Goal: Task Accomplishment & Management: Manage account settings

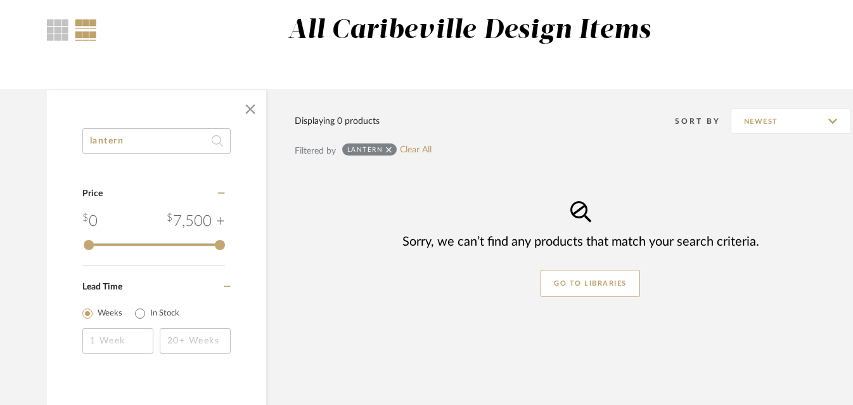
drag, startPoint x: 144, startPoint y: 139, endPoint x: 31, endPoint y: 147, distance: 113.2
click at [31, 147] on div "lantern Category Price 0 7,500 + 0 7500 Lead Time Weeks In Stock Displaying 0 p…" at bounding box center [457, 311] width 858 height 444
type input "l"
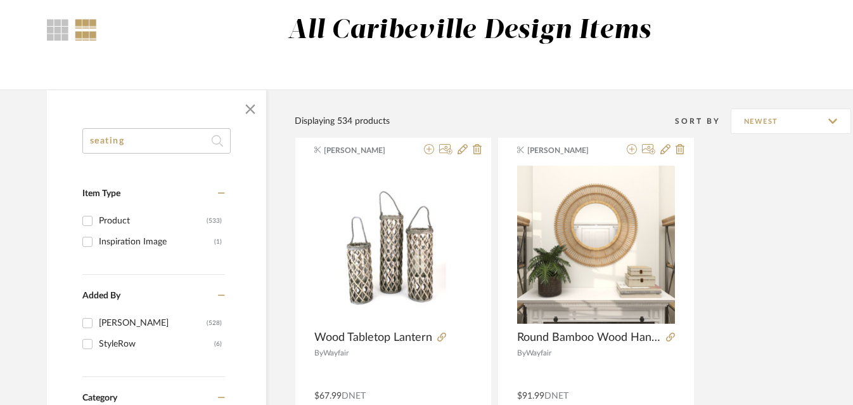
type input "seating"
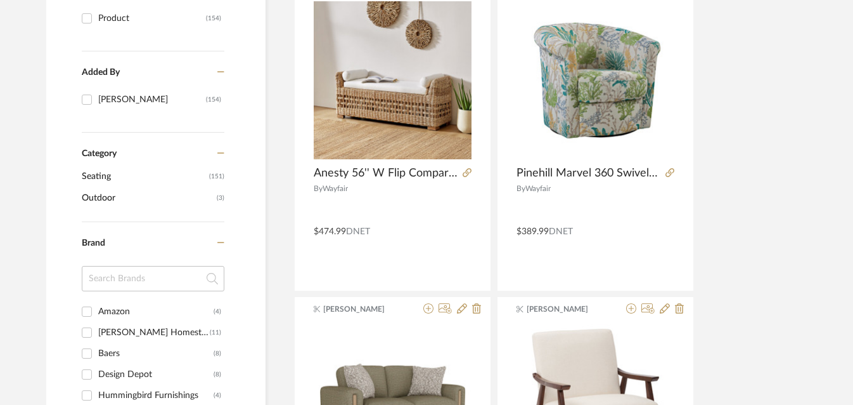
scroll to position [308, 1]
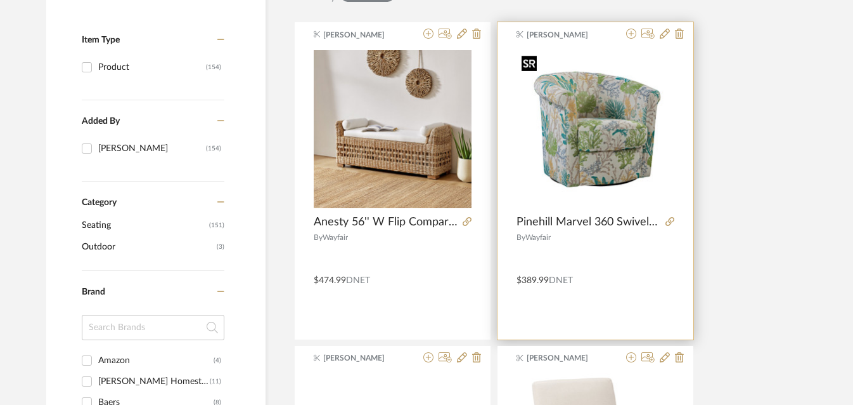
click at [583, 172] on img "0" at bounding box center [596, 129] width 158 height 158
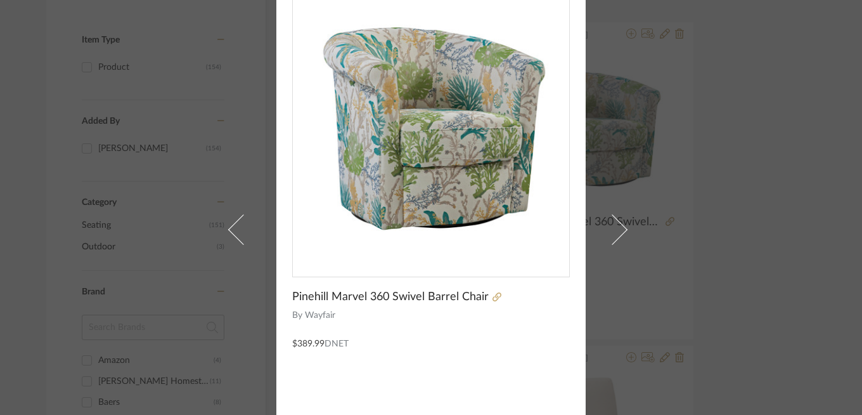
scroll to position [56, 0]
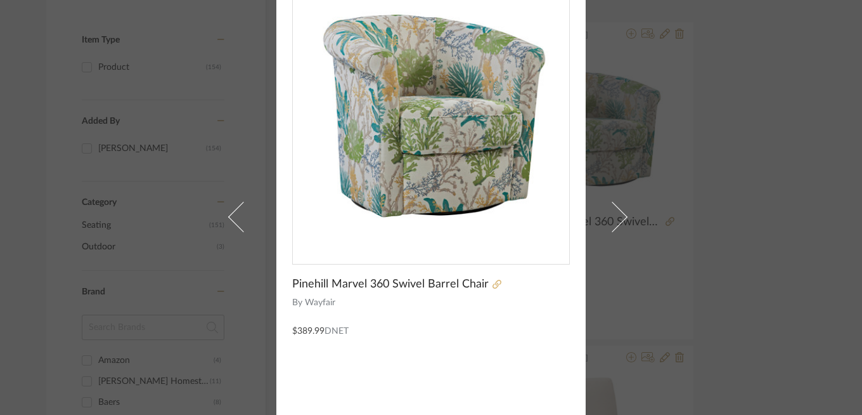
click at [493, 287] on icon at bounding box center [497, 284] width 9 height 9
click at [120, 115] on div "[PERSON_NAME] × Pinehill Marvel 360 Swivel Barrel Chair By Wayfair $389.99 DNET" at bounding box center [431, 207] width 862 height 415
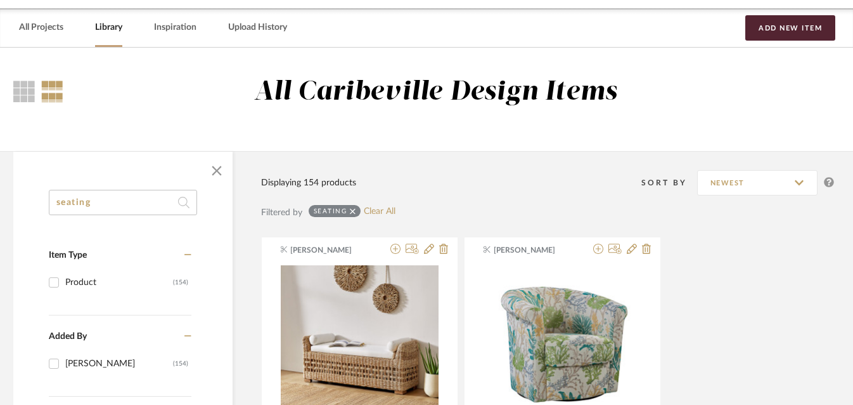
scroll to position [0, 34]
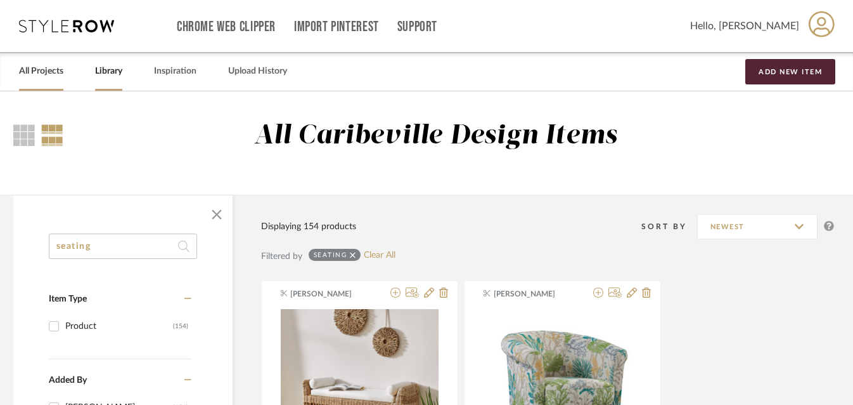
click at [43, 70] on link "All Projects" at bounding box center [41, 71] width 44 height 17
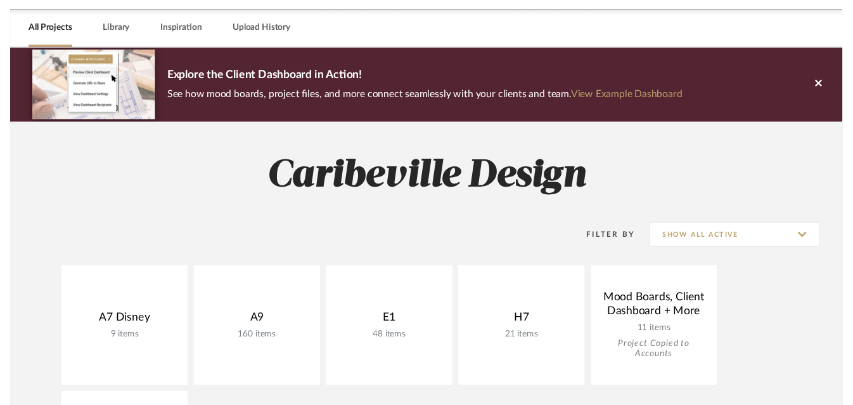
scroll to position [104, 0]
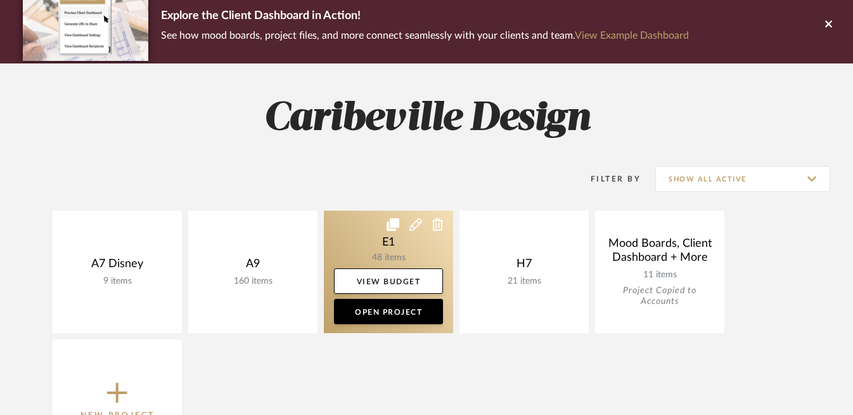
click at [391, 252] on link at bounding box center [388, 272] width 129 height 122
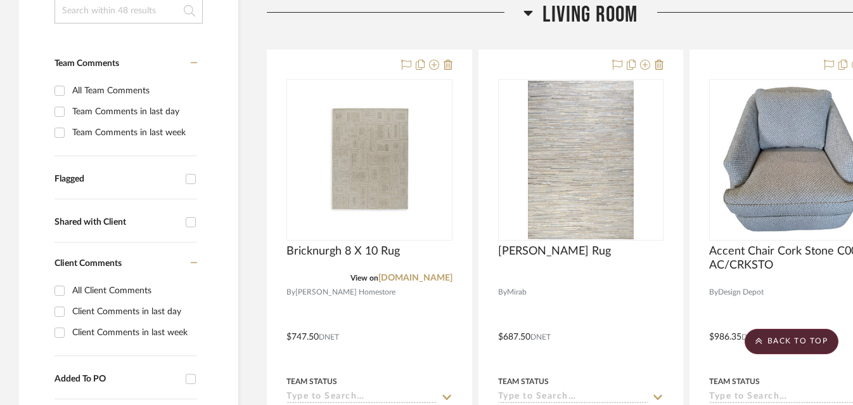
scroll to position [307, 0]
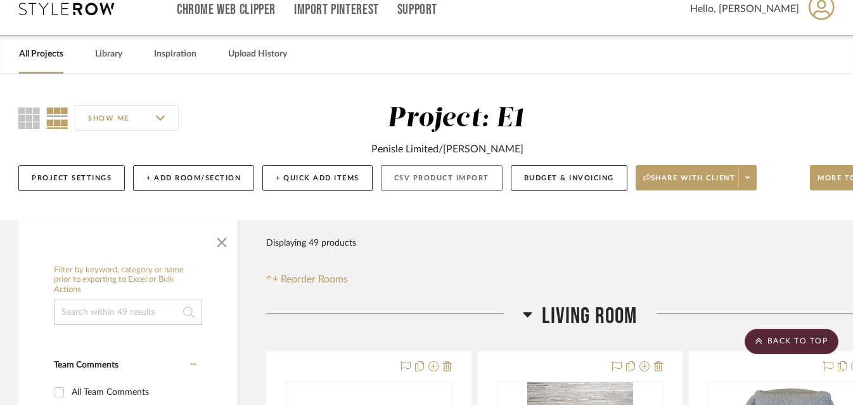
scroll to position [0, 1]
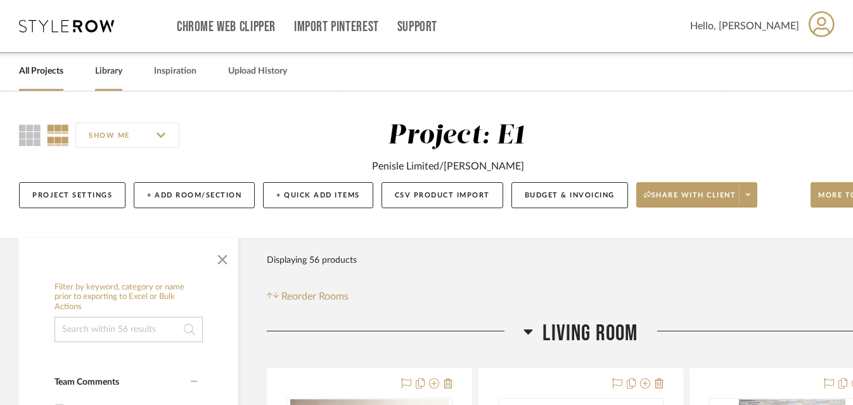
click at [115, 72] on link "Library" at bounding box center [108, 71] width 27 height 17
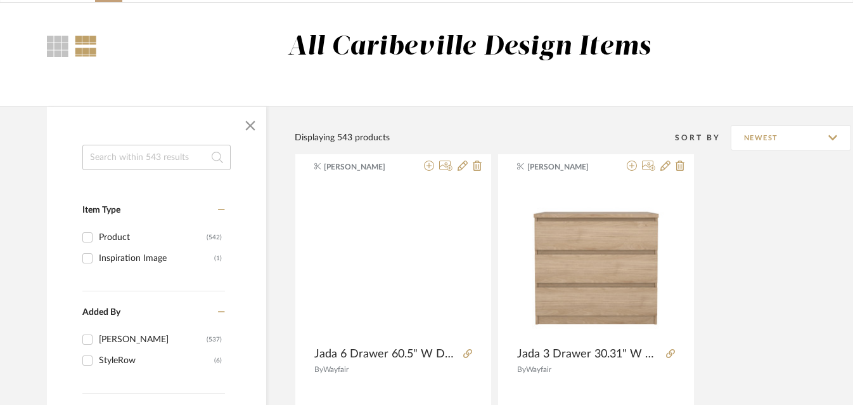
scroll to position [150, 0]
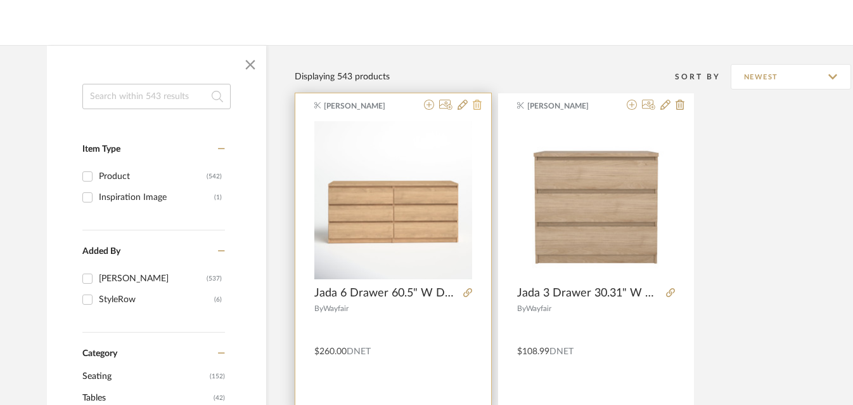
click at [477, 105] on icon at bounding box center [477, 105] width 9 height 10
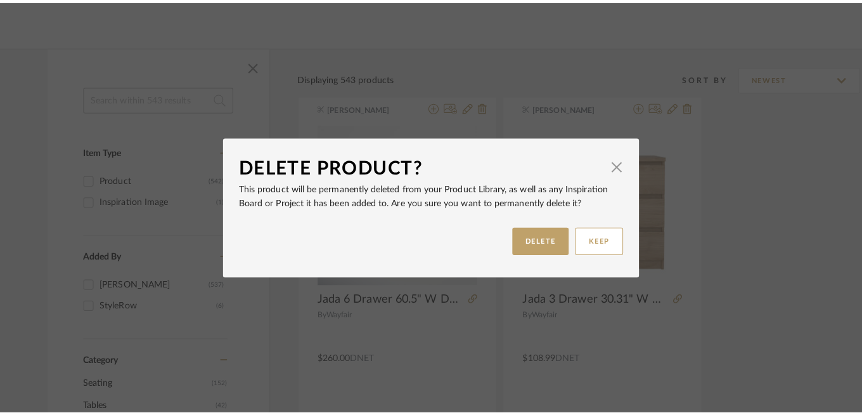
scroll to position [0, 0]
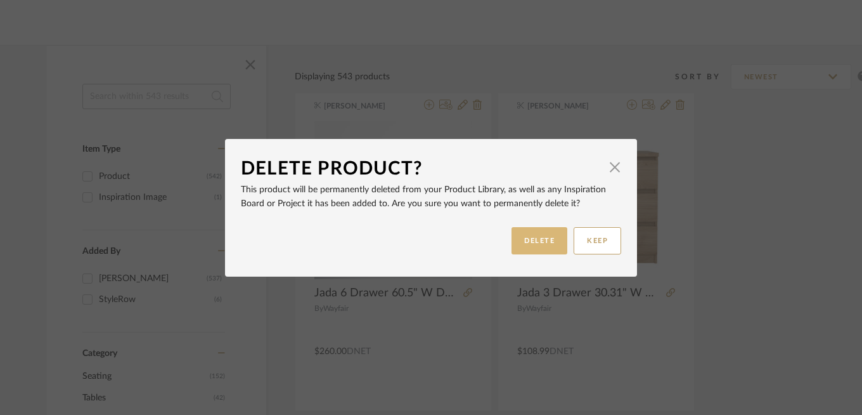
click at [529, 227] on button "DELETE" at bounding box center [540, 240] width 56 height 27
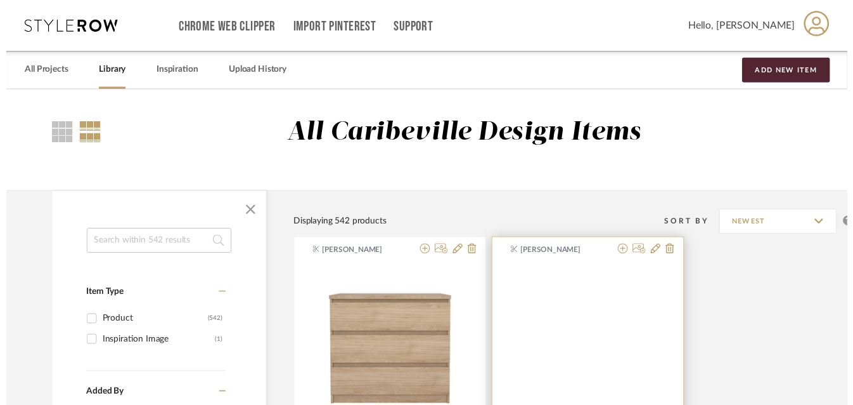
scroll to position [150, 0]
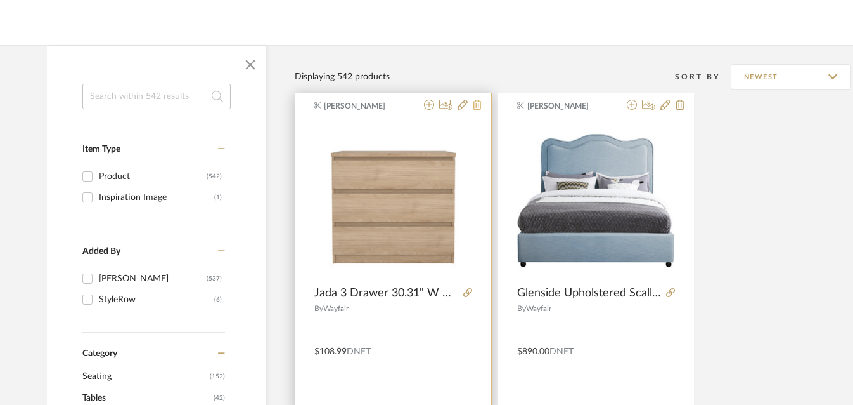
click at [476, 106] on icon at bounding box center [477, 105] width 9 height 10
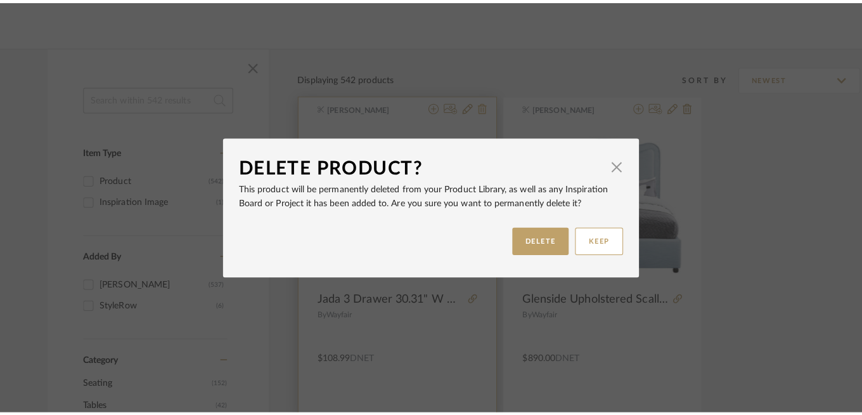
scroll to position [0, 0]
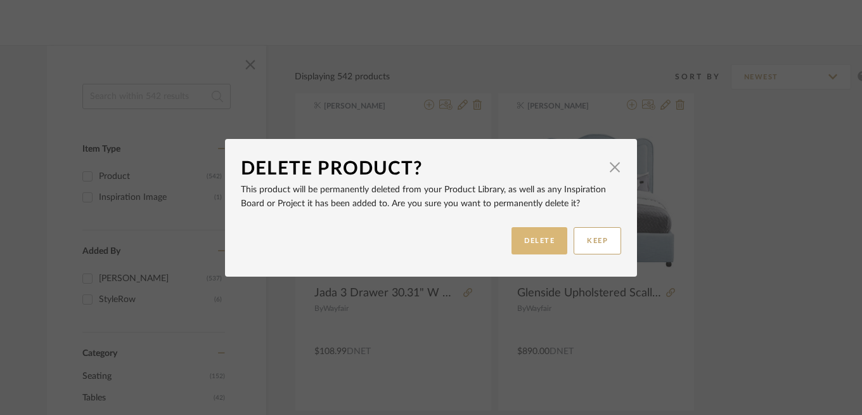
click at [523, 240] on button "DELETE" at bounding box center [540, 240] width 56 height 27
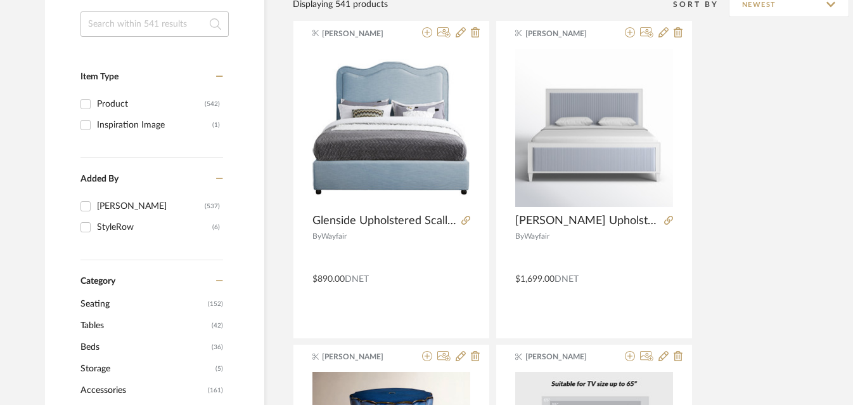
scroll to position [204, 2]
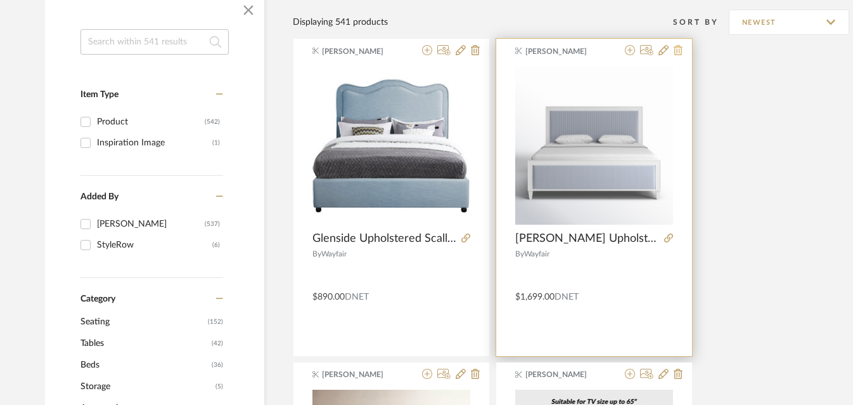
click at [679, 53] on icon at bounding box center [678, 50] width 9 height 10
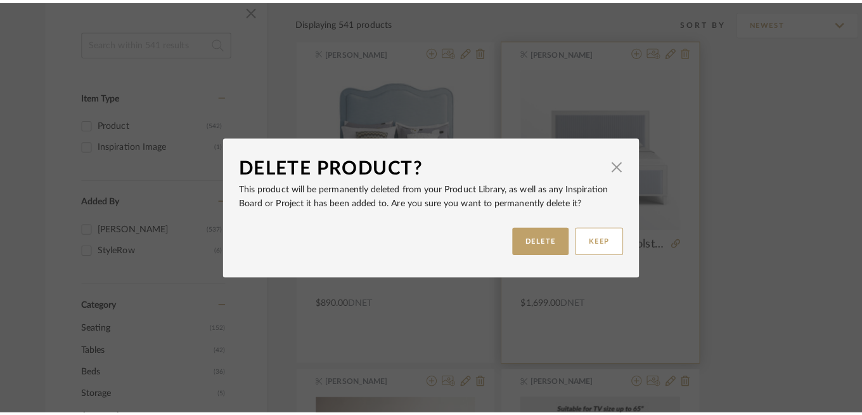
scroll to position [0, 0]
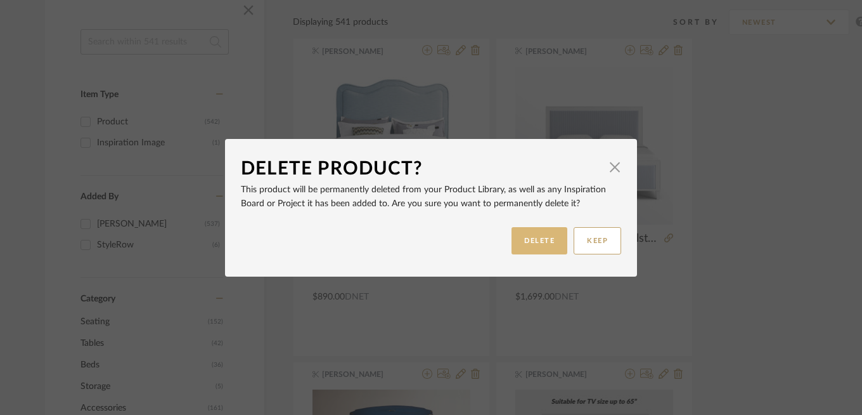
click at [552, 243] on button "DELETE" at bounding box center [540, 240] width 56 height 27
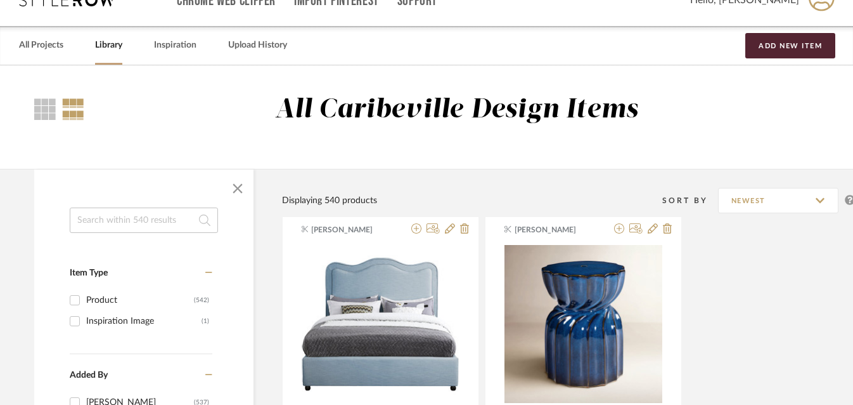
scroll to position [0, 13]
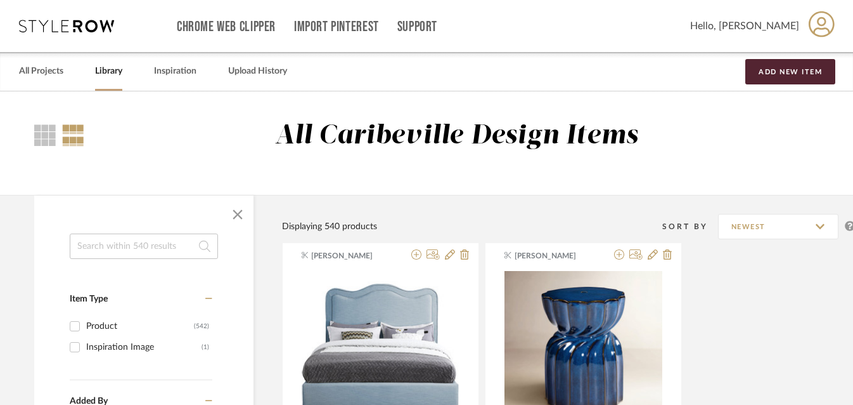
click at [106, 245] on input at bounding box center [144, 245] width 148 height 25
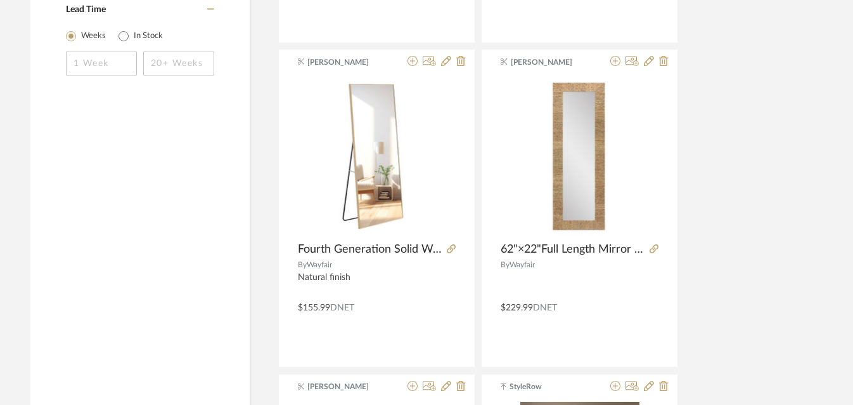
scroll to position [870, 16]
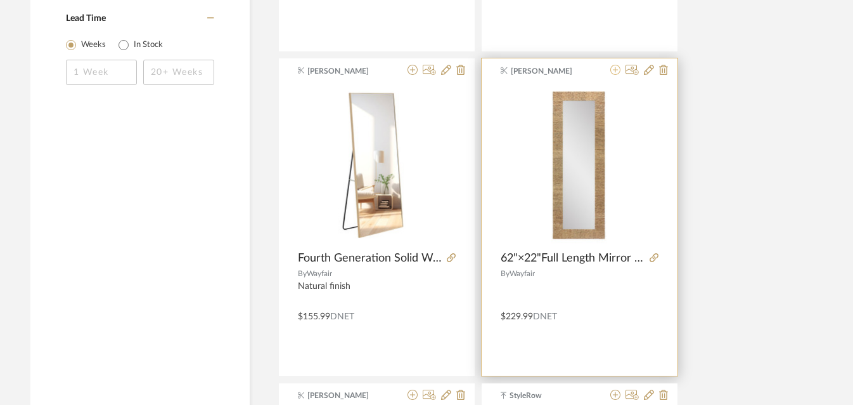
click at [614, 66] on icon at bounding box center [616, 70] width 10 height 10
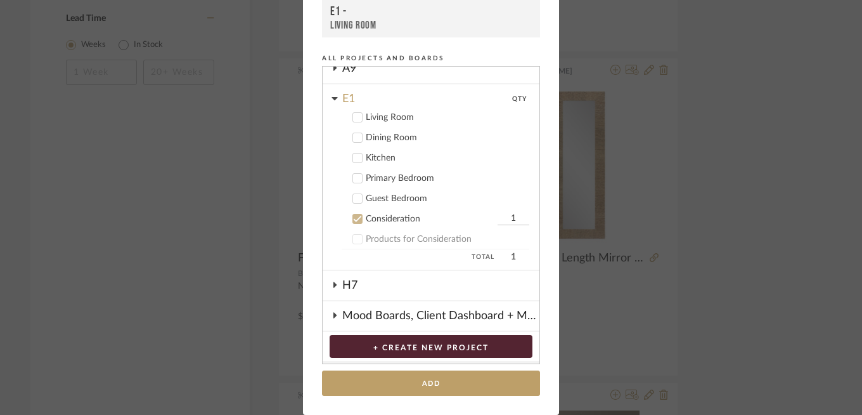
scroll to position [32, 0]
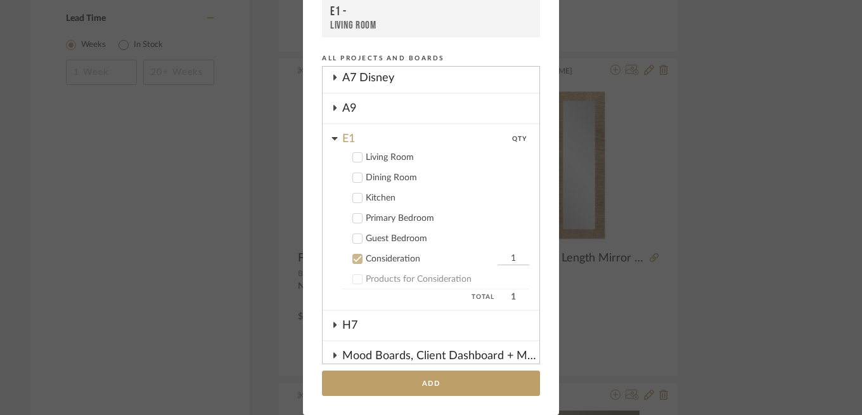
click at [386, 217] on div "Primary Bedroom" at bounding box center [448, 218] width 164 height 11
click at [392, 266] on cdk-nested-tree-node "Consideration 1" at bounding box center [426, 258] width 207 height 20
click at [391, 261] on div "Consideration" at bounding box center [430, 259] width 129 height 11
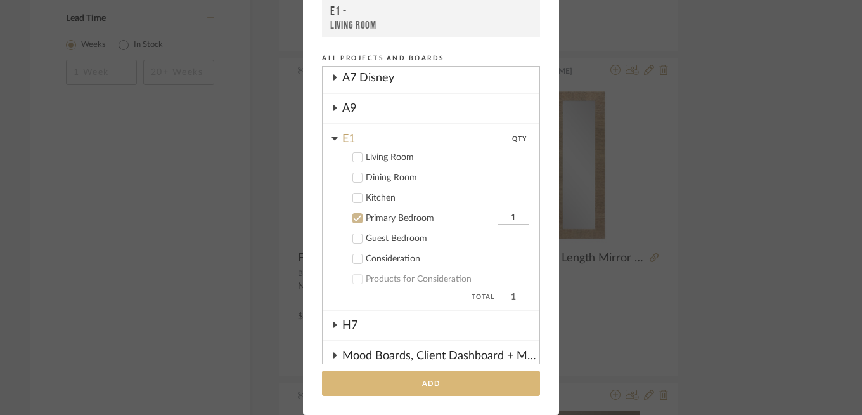
click at [413, 377] on button "Add" at bounding box center [431, 383] width 218 height 26
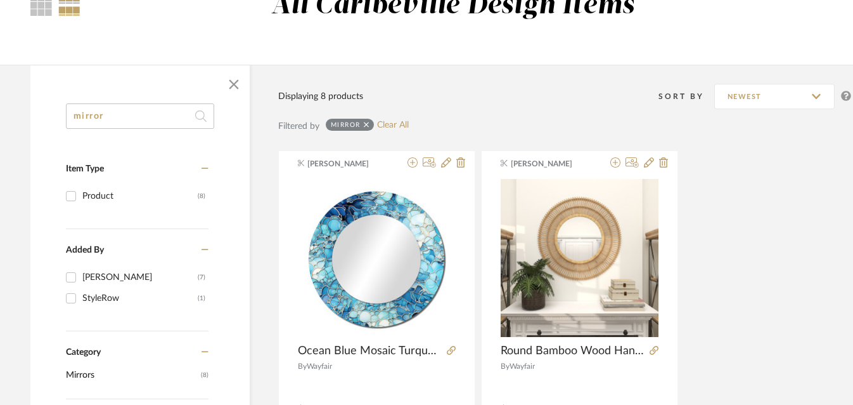
scroll to position [106, 16]
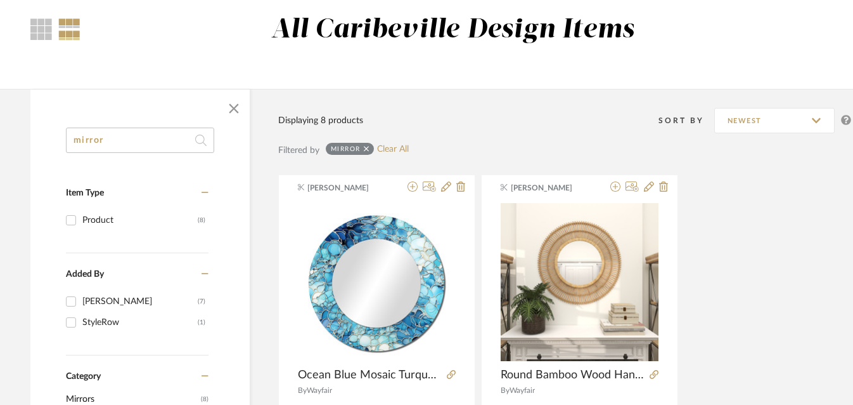
drag, startPoint x: 186, startPoint y: 138, endPoint x: 30, endPoint y: 145, distance: 156.7
type input "m"
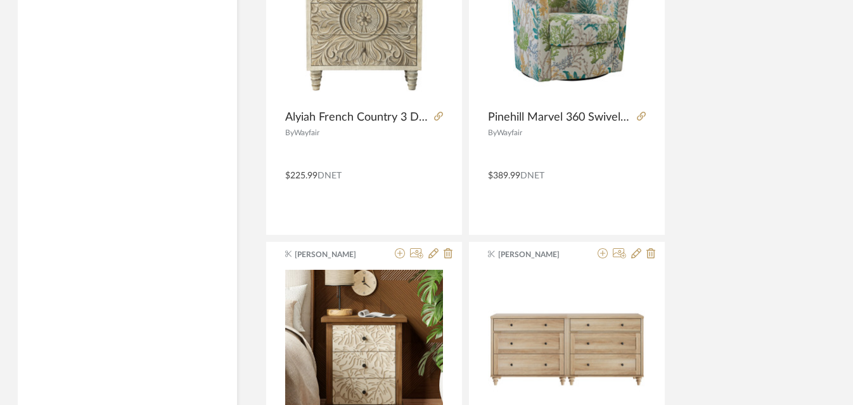
scroll to position [2593, 29]
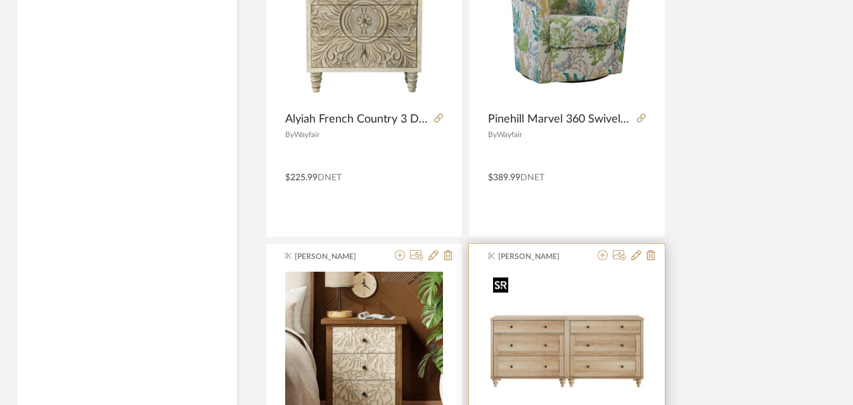
click at [554, 311] on div at bounding box center [567, 355] width 158 height 169
click at [548, 323] on img "0" at bounding box center [567, 350] width 158 height 158
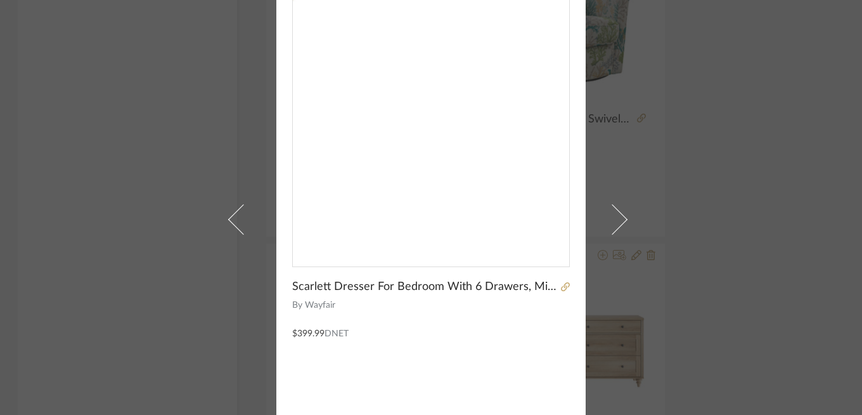
scroll to position [84, 0]
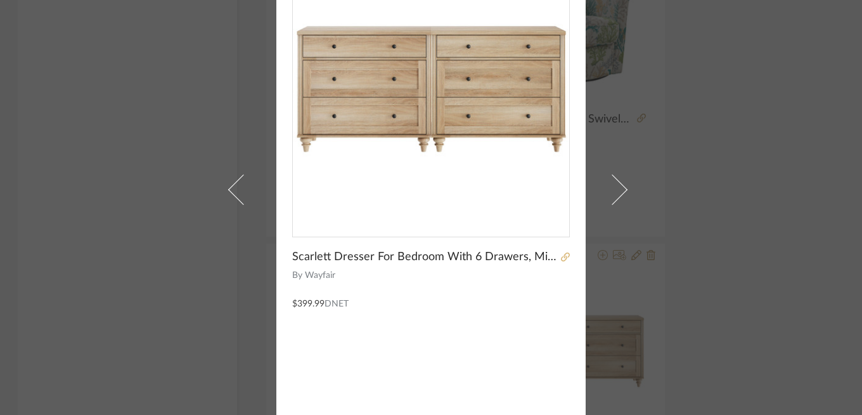
click at [561, 259] on icon at bounding box center [565, 256] width 9 height 9
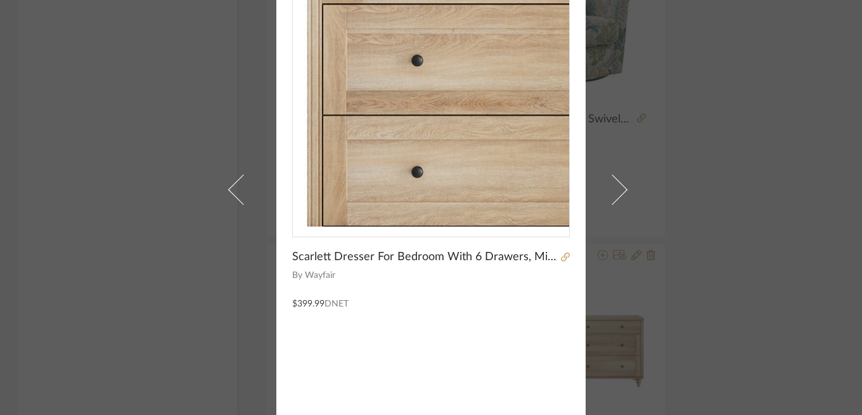
scroll to position [0, 0]
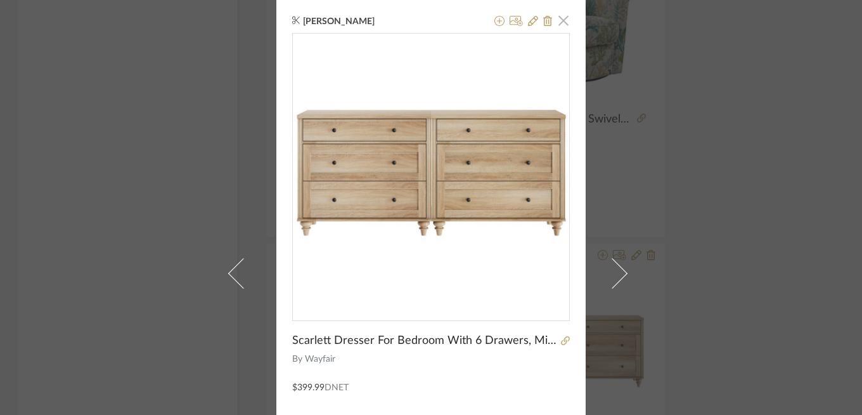
click at [561, 18] on span "button" at bounding box center [563, 20] width 25 height 25
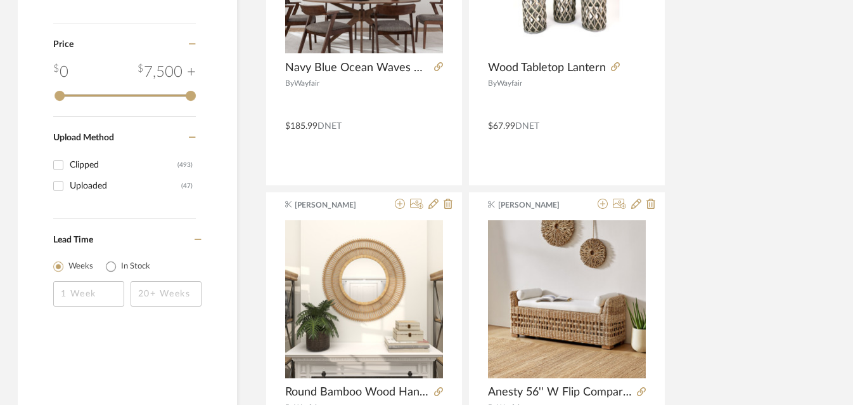
scroll to position [1346, 30]
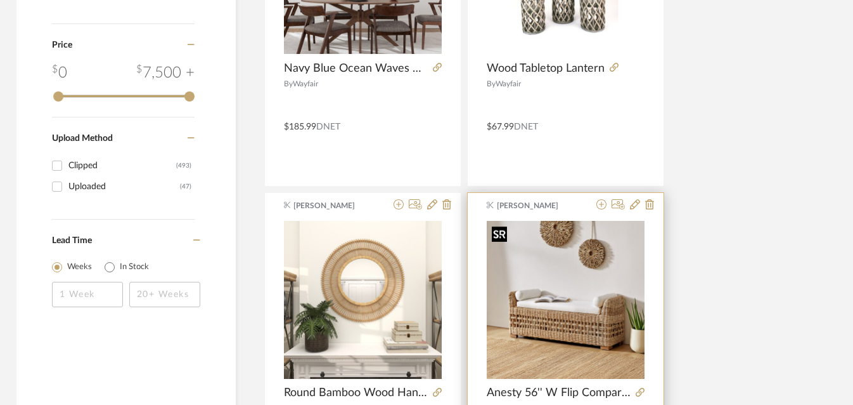
click at [586, 328] on img "0" at bounding box center [566, 300] width 158 height 158
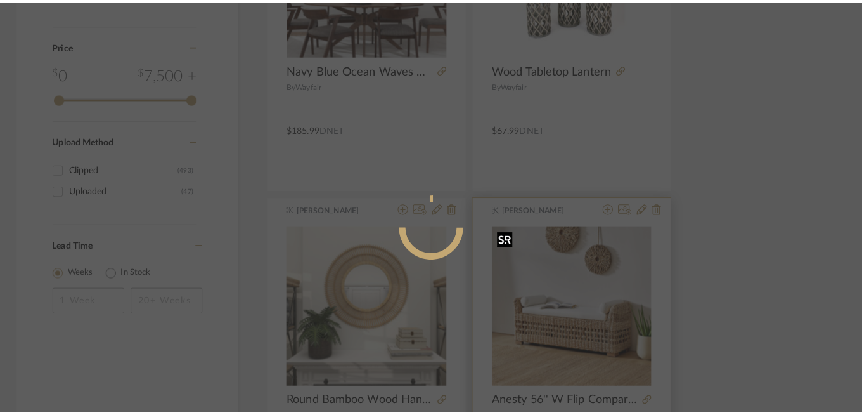
scroll to position [0, 0]
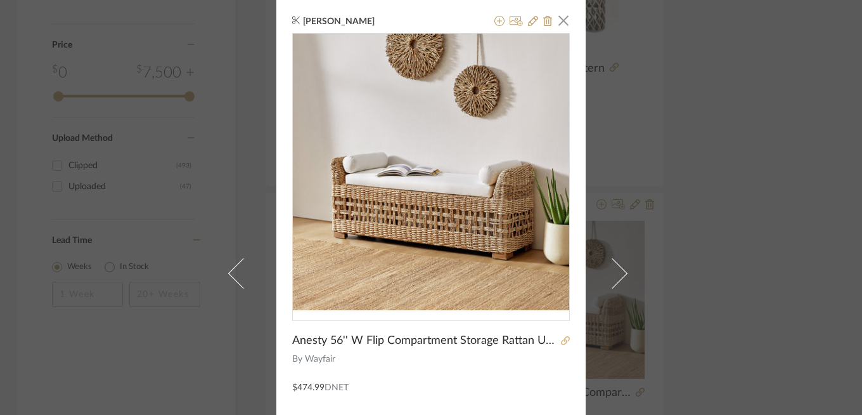
click at [562, 341] on icon at bounding box center [565, 340] width 9 height 9
click at [556, 17] on span "button" at bounding box center [563, 20] width 25 height 25
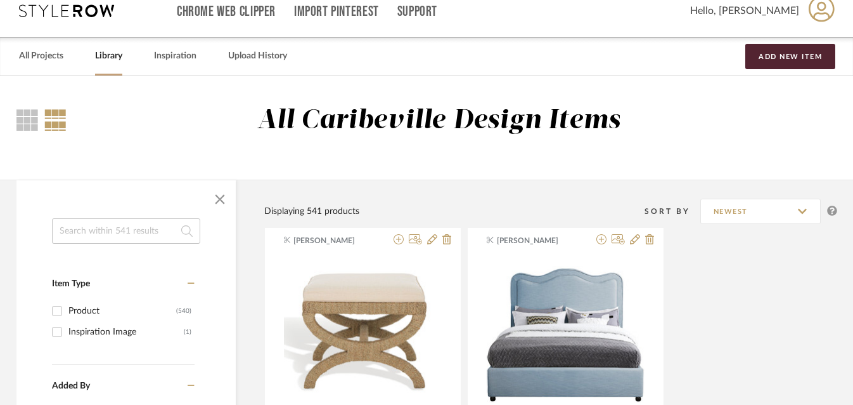
scroll to position [0, 30]
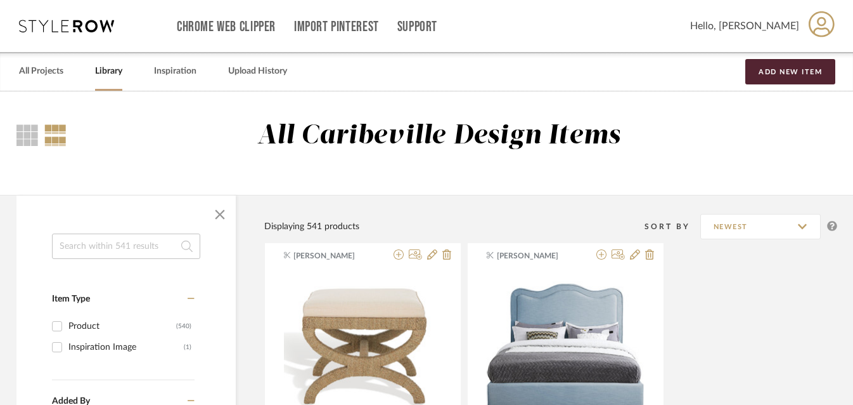
click at [107, 239] on input at bounding box center [126, 245] width 148 height 25
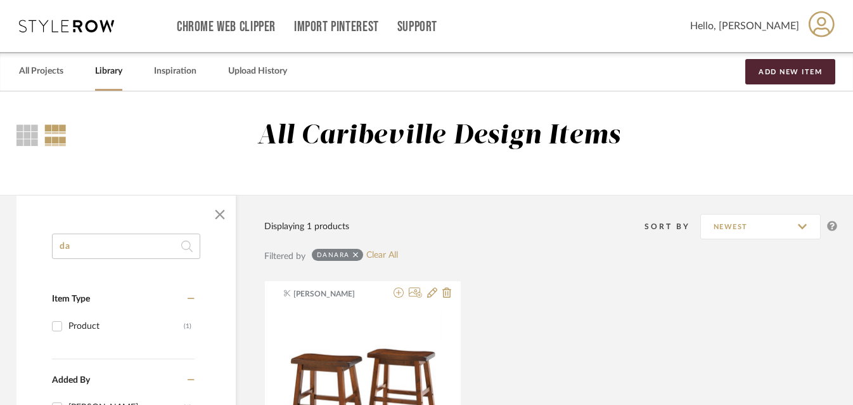
type input "d"
type input "tommy bahama"
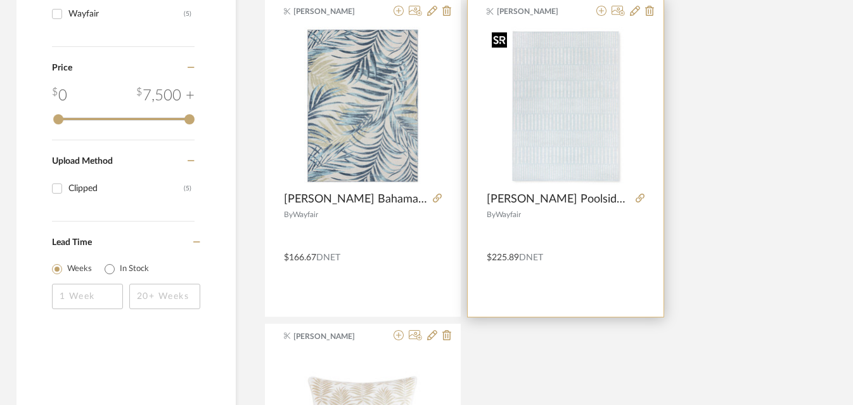
click at [0, 0] on img at bounding box center [0, 0] width 0 height 0
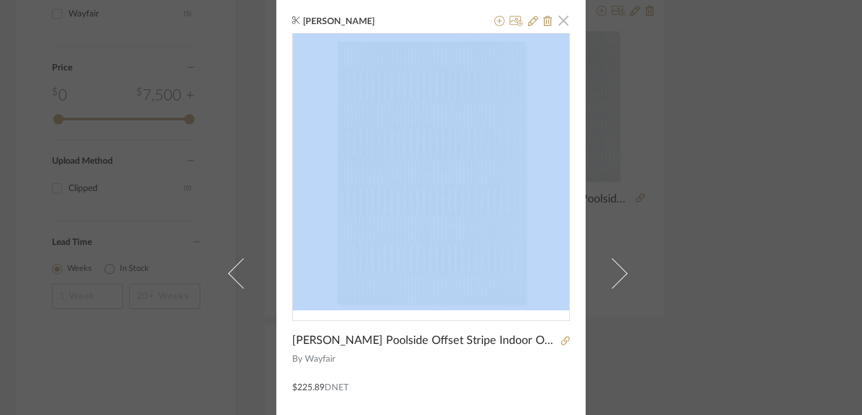
click at [562, 32] on span "button" at bounding box center [563, 20] width 25 height 25
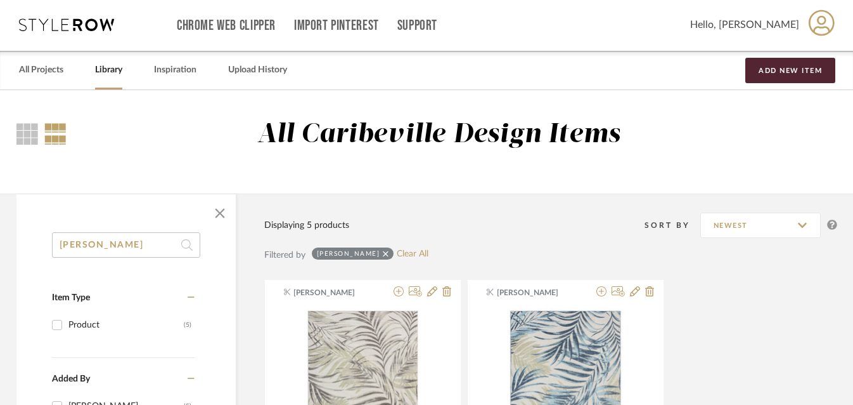
scroll to position [0, 30]
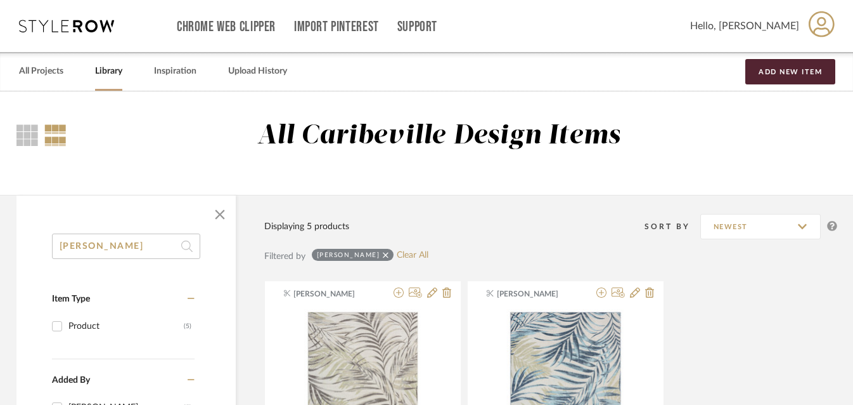
drag, startPoint x: 155, startPoint y: 247, endPoint x: 18, endPoint y: 246, distance: 136.3
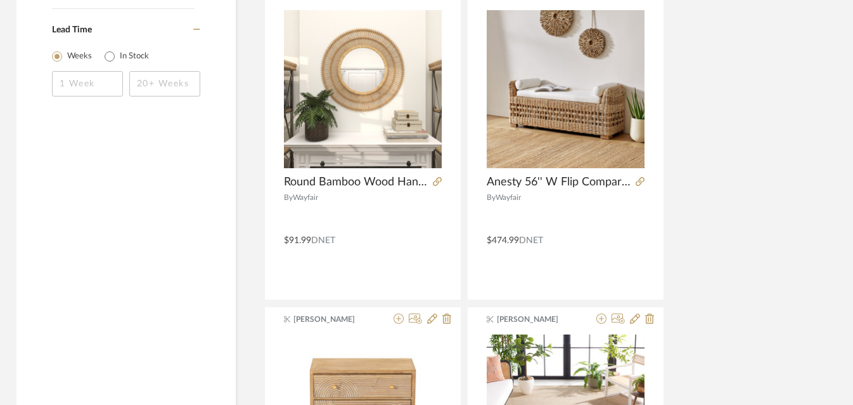
scroll to position [1576, 30]
